Goal: Information Seeking & Learning: Learn about a topic

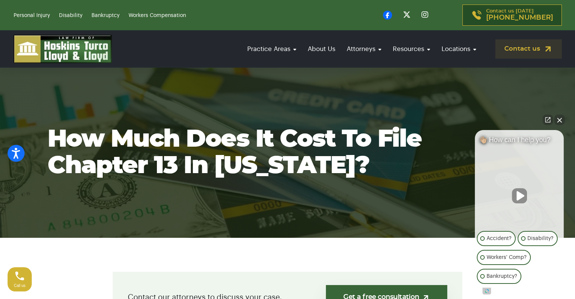
drag, startPoint x: 571, startPoint y: 30, endPoint x: 575, endPoint y: 48, distance: 18.6
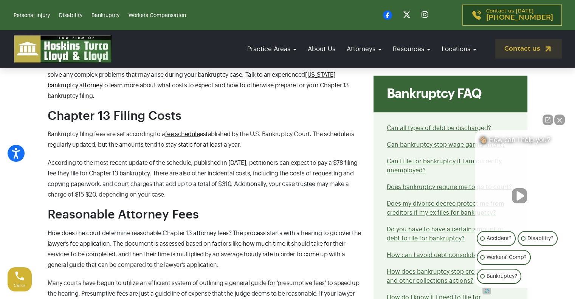
scroll to position [516, 0]
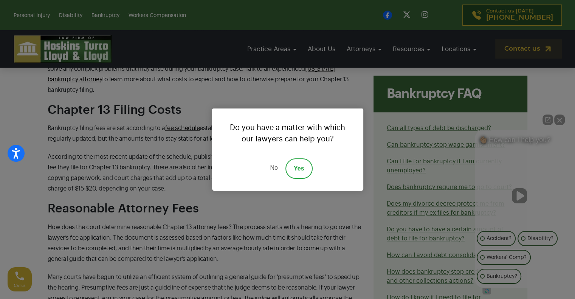
click at [276, 166] on link "No" at bounding box center [273, 168] width 23 height 20
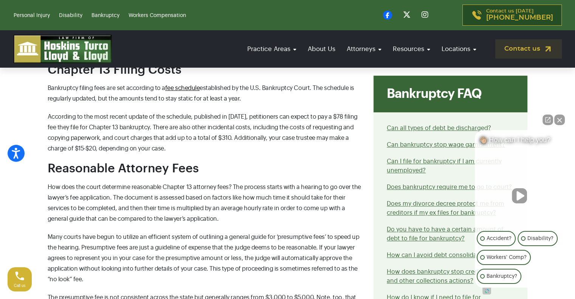
scroll to position [503, 0]
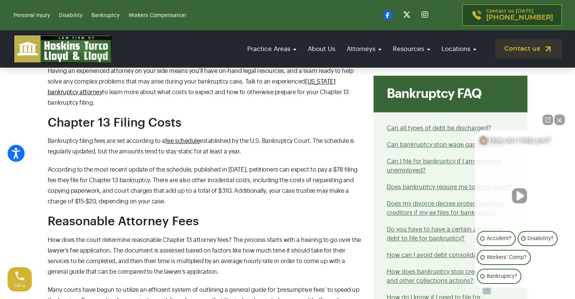
click at [560, 123] on button "Close Intaker Chat Widget" at bounding box center [559, 120] width 11 height 11
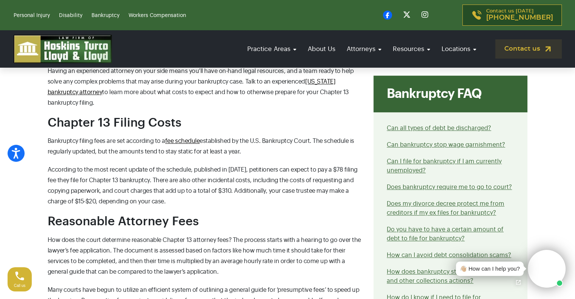
click at [465, 132] on li "Can all types of debt be discharged?" at bounding box center [450, 128] width 127 height 9
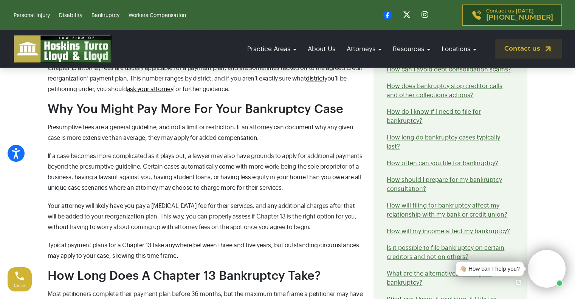
scroll to position [861, 0]
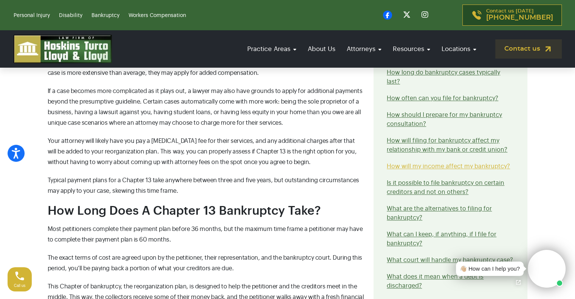
click at [484, 163] on link "How will my income affect my bankruptcy?" at bounding box center [448, 166] width 123 height 6
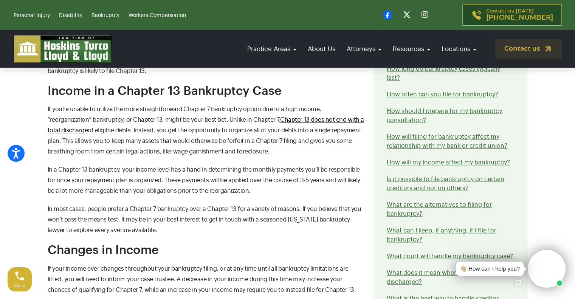
scroll to position [789, 0]
